Goal: Task Accomplishment & Management: Manage account settings

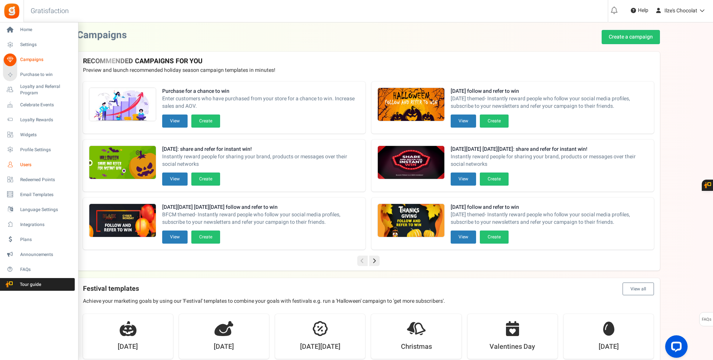
click at [24, 166] on span "Users" at bounding box center [46, 165] width 52 height 6
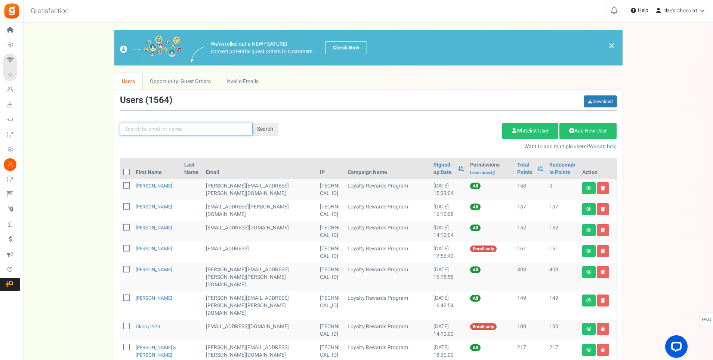
click at [231, 133] on input "text" at bounding box center [186, 129] width 133 height 13
type input "[PERSON_NAME]"
click at [258, 128] on div "Search" at bounding box center [265, 129] width 25 height 13
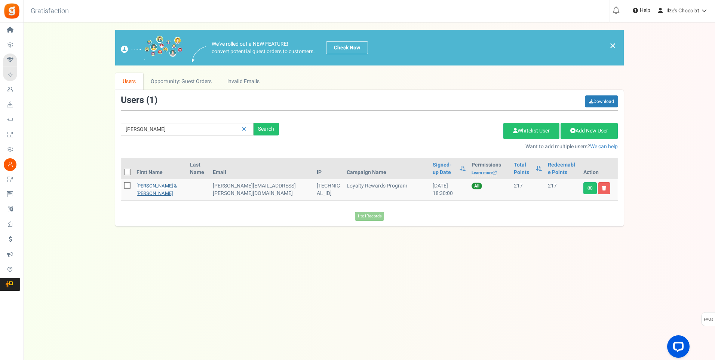
click at [172, 184] on link "[PERSON_NAME] & [PERSON_NAME]" at bounding box center [156, 189] width 40 height 15
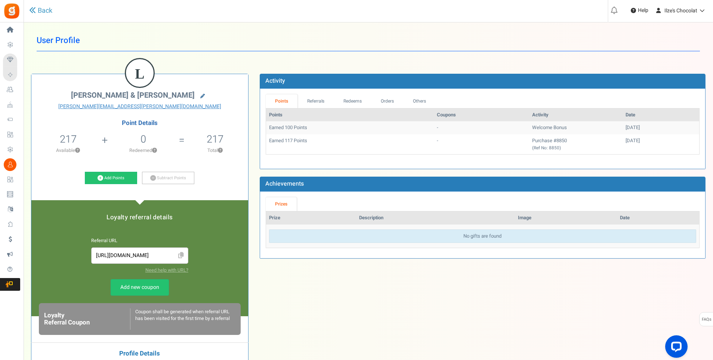
click at [200, 96] on icon at bounding box center [202, 96] width 4 height 4
type input "[PERSON_NAME] & [PERSON_NAME]"
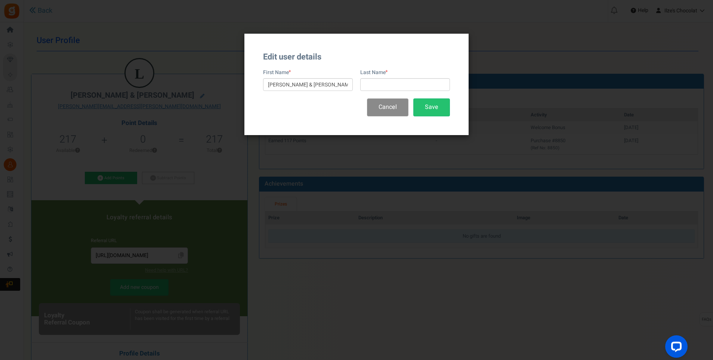
click at [380, 109] on button "Cancel" at bounding box center [388, 107] width 42 height 18
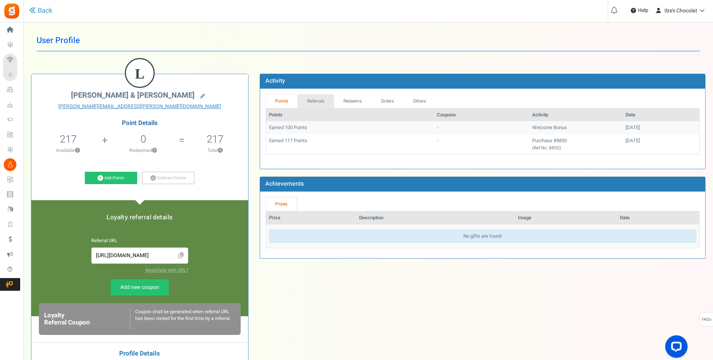
click at [323, 101] on link "Referrals" at bounding box center [316, 101] width 37 height 14
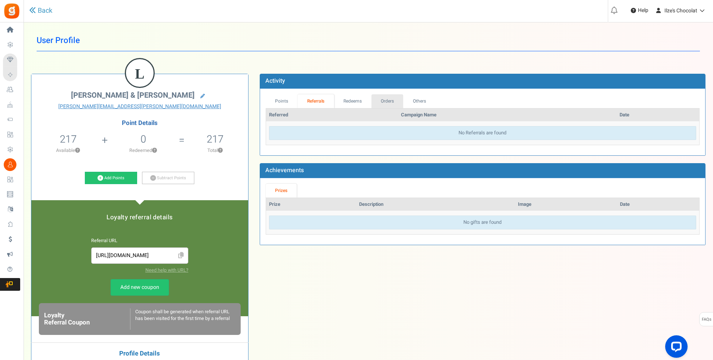
click at [384, 101] on link "Orders" at bounding box center [388, 101] width 32 height 14
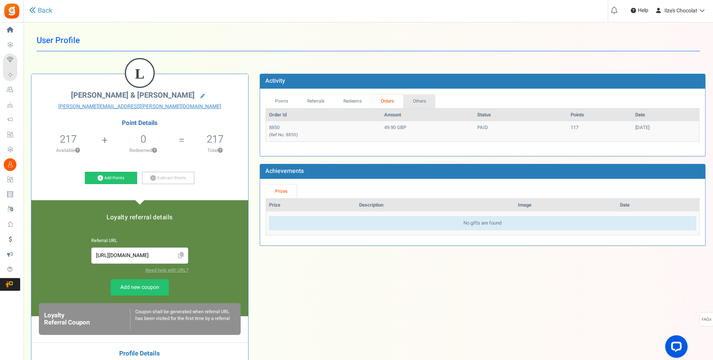
click at [417, 102] on link "Others" at bounding box center [419, 101] width 32 height 14
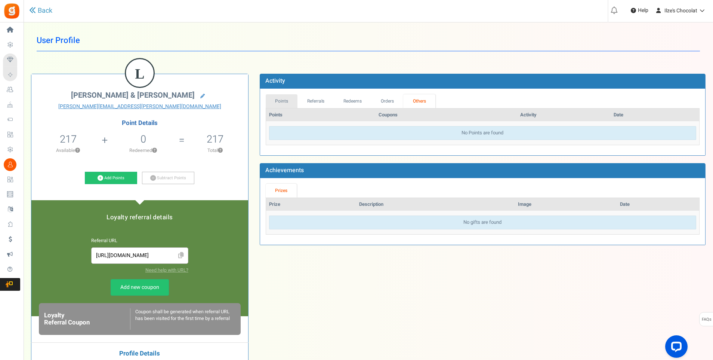
click at [283, 103] on link "Points" at bounding box center [282, 101] width 32 height 14
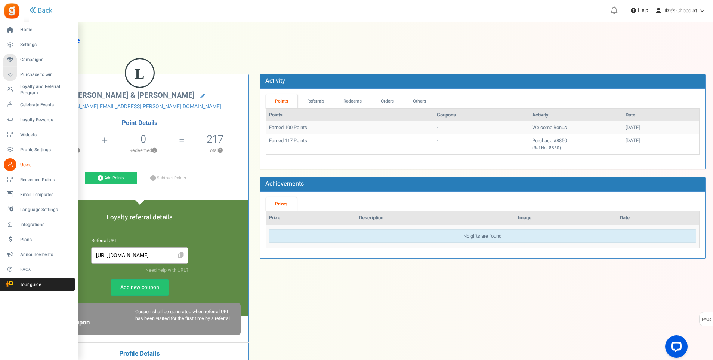
click at [20, 162] on link "Users" at bounding box center [39, 164] width 72 height 13
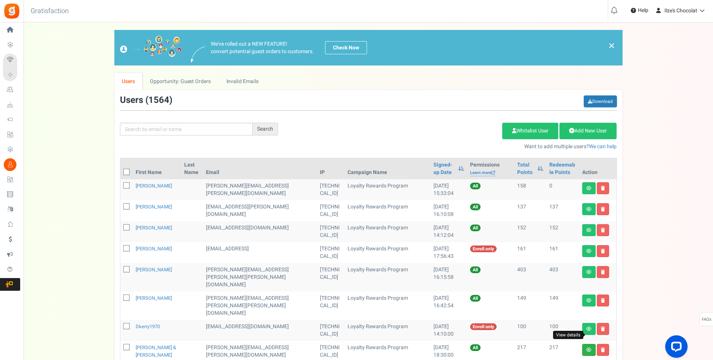
click at [588, 347] on icon at bounding box center [589, 349] width 5 height 4
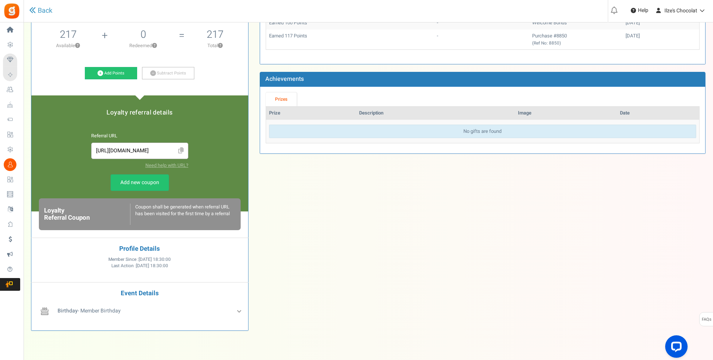
scroll to position [128, 0]
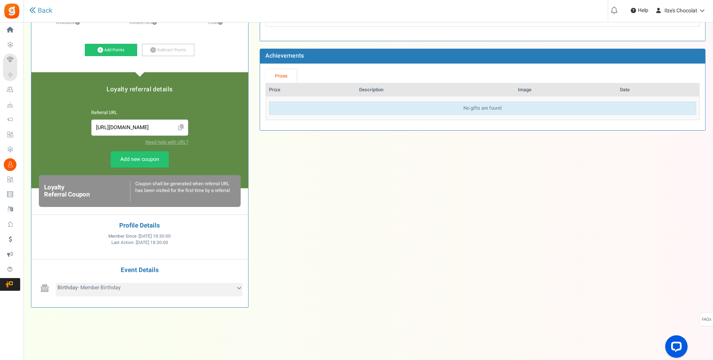
click at [237, 288] on div "Birthday - Member Birthday" at bounding box center [149, 289] width 187 height 13
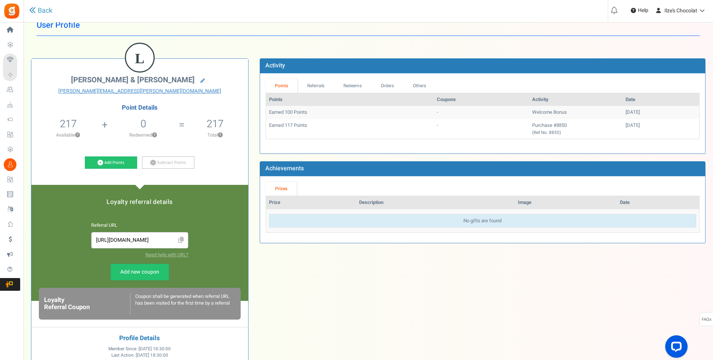
scroll to position [0, 0]
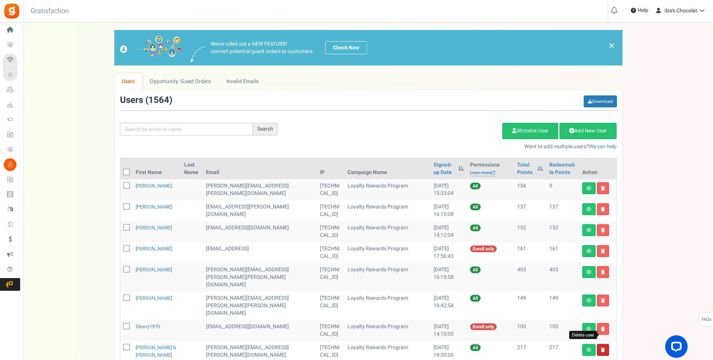
click at [602, 347] on icon at bounding box center [603, 349] width 4 height 4
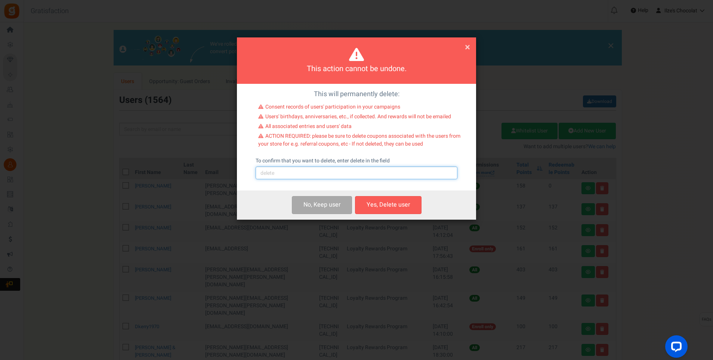
click at [289, 178] on input "text" at bounding box center [357, 172] width 202 height 13
type input "delete"
click at [391, 205] on button "Yes, Delete user" at bounding box center [388, 205] width 67 height 18
